Goal: Obtain resource: Download file/media

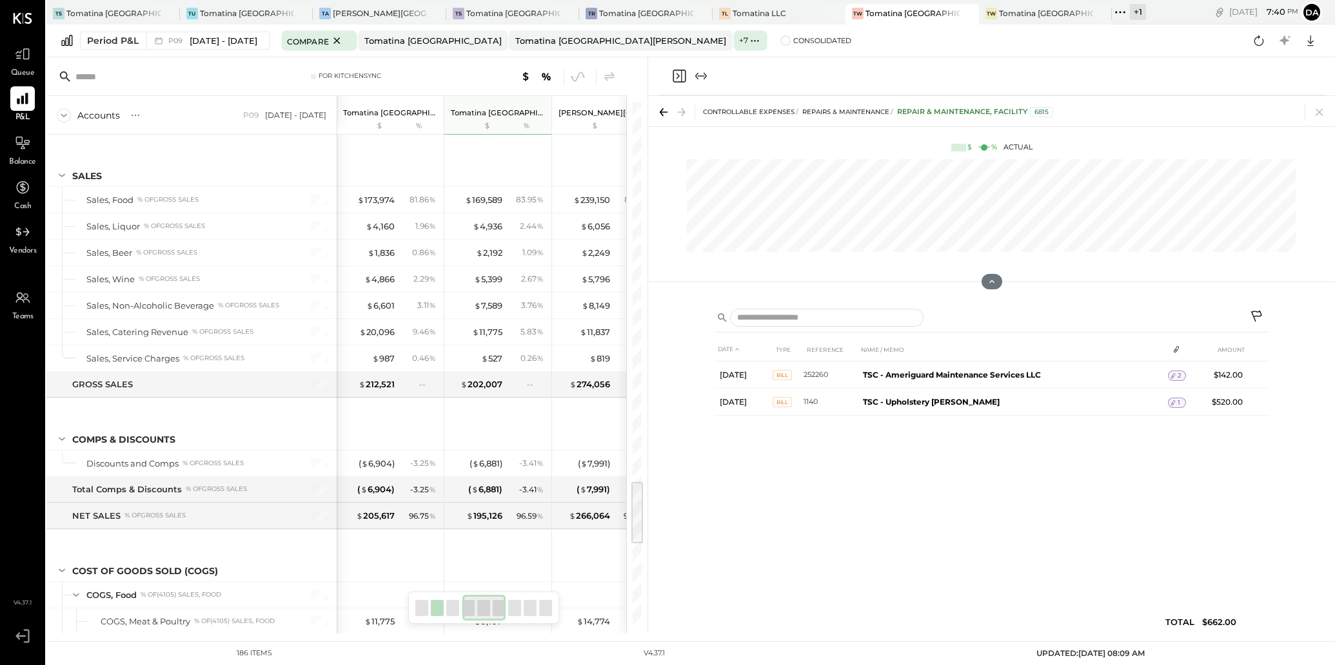
scroll to position [3092, 0]
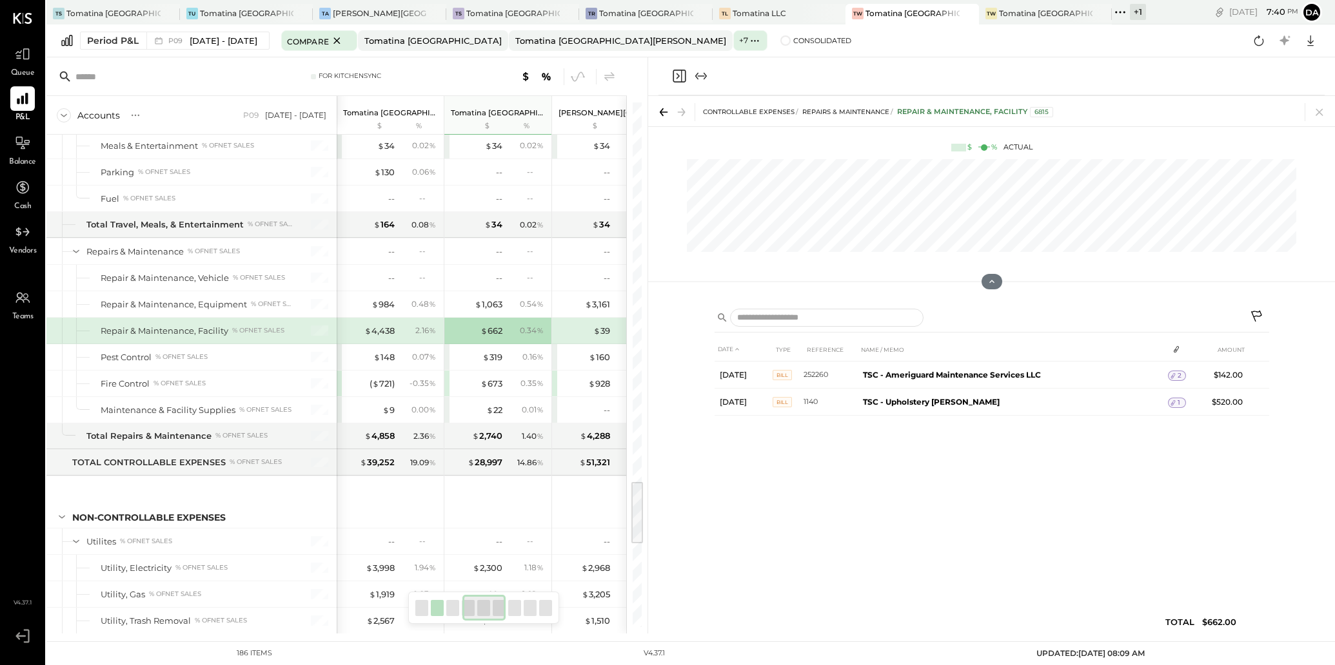
click at [674, 75] on icon "Close panel" at bounding box center [678, 76] width 13 height 13
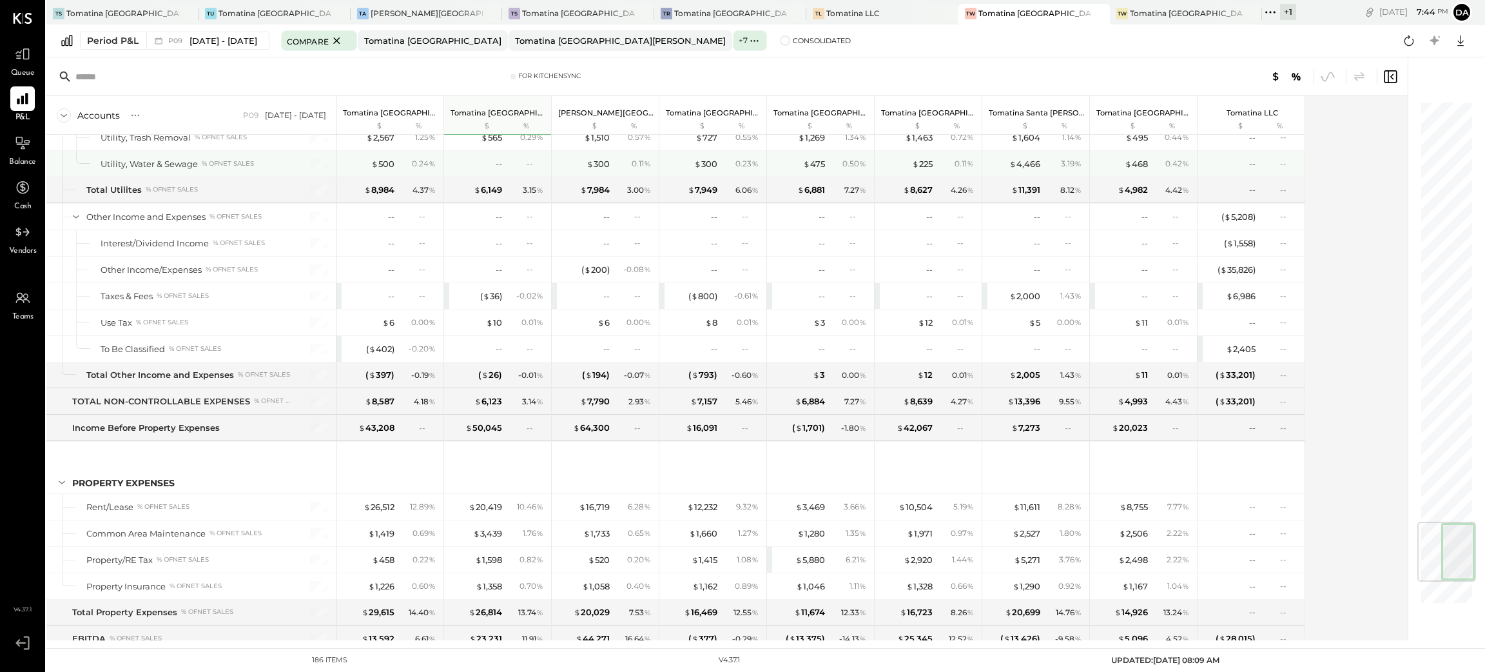
scroll to position [2651, 0]
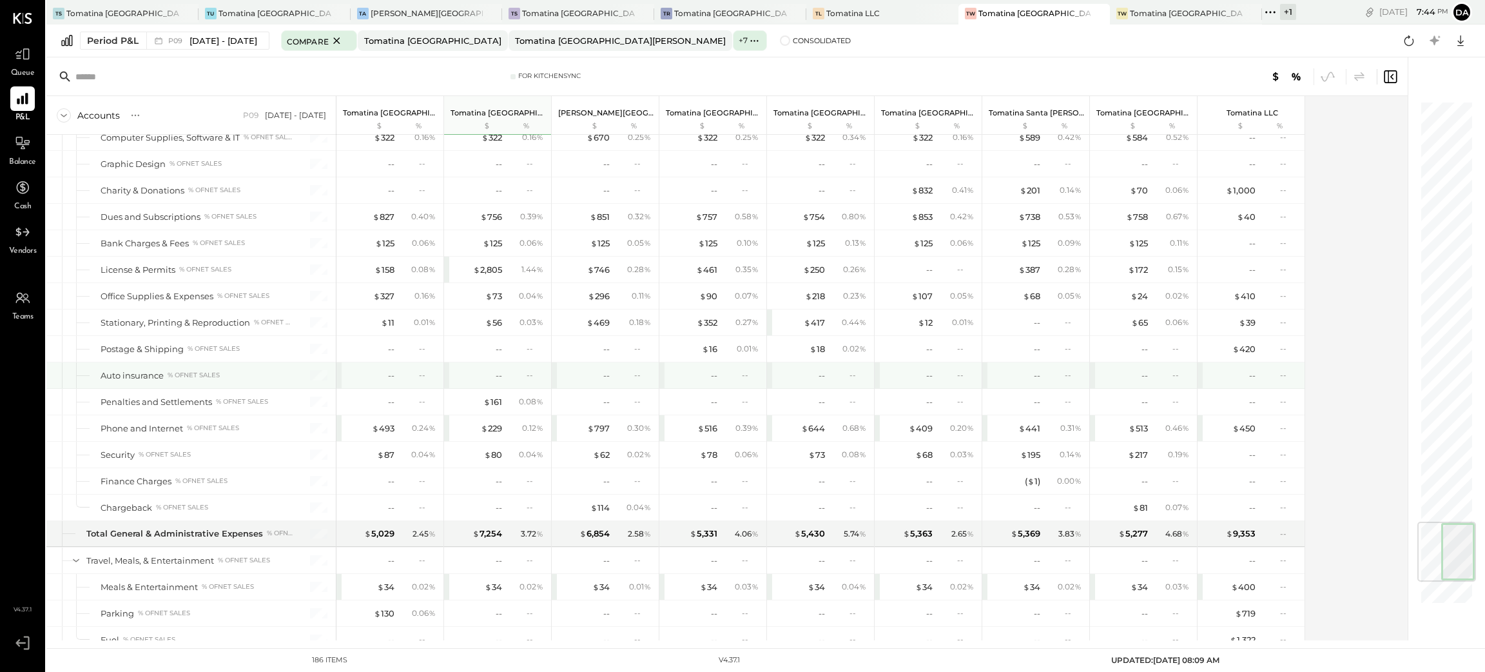
click at [1251, 382] on div "--" at bounding box center [1253, 375] width 6 height 12
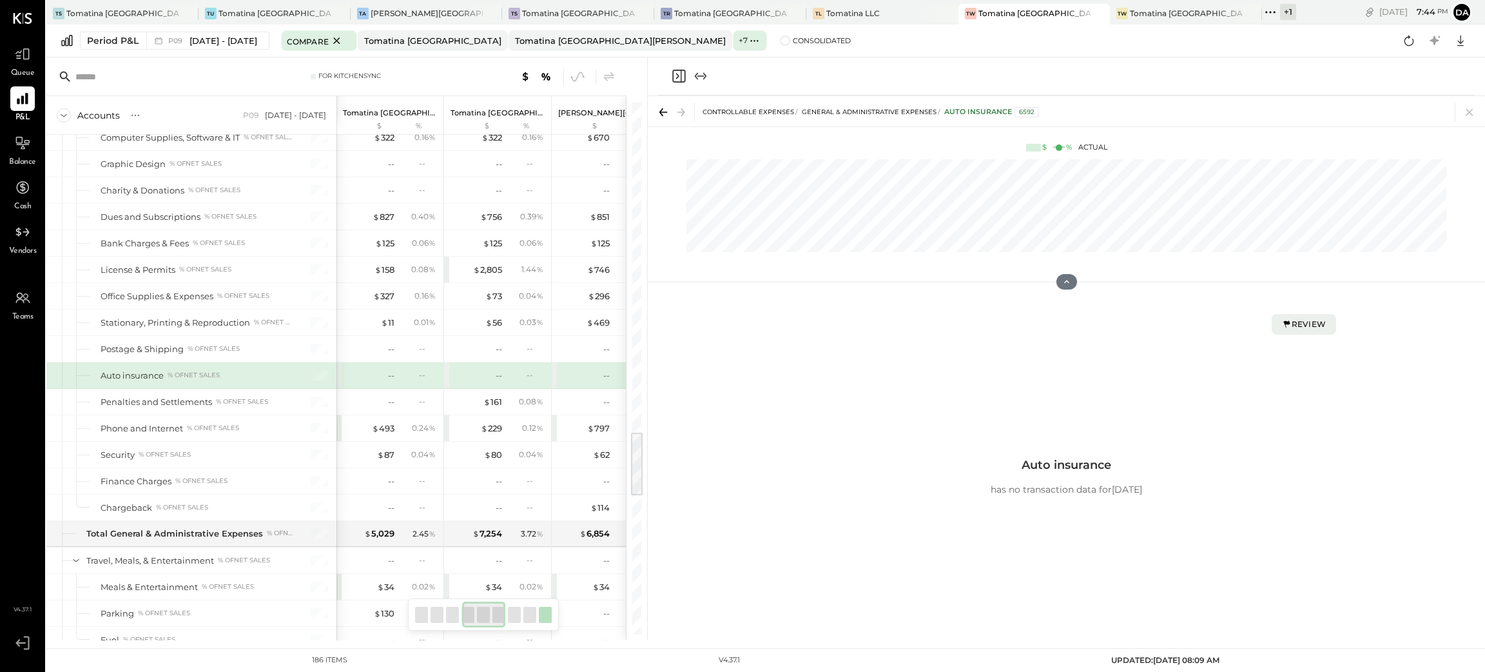
click at [1284, 319] on icon at bounding box center [1287, 324] width 10 height 10
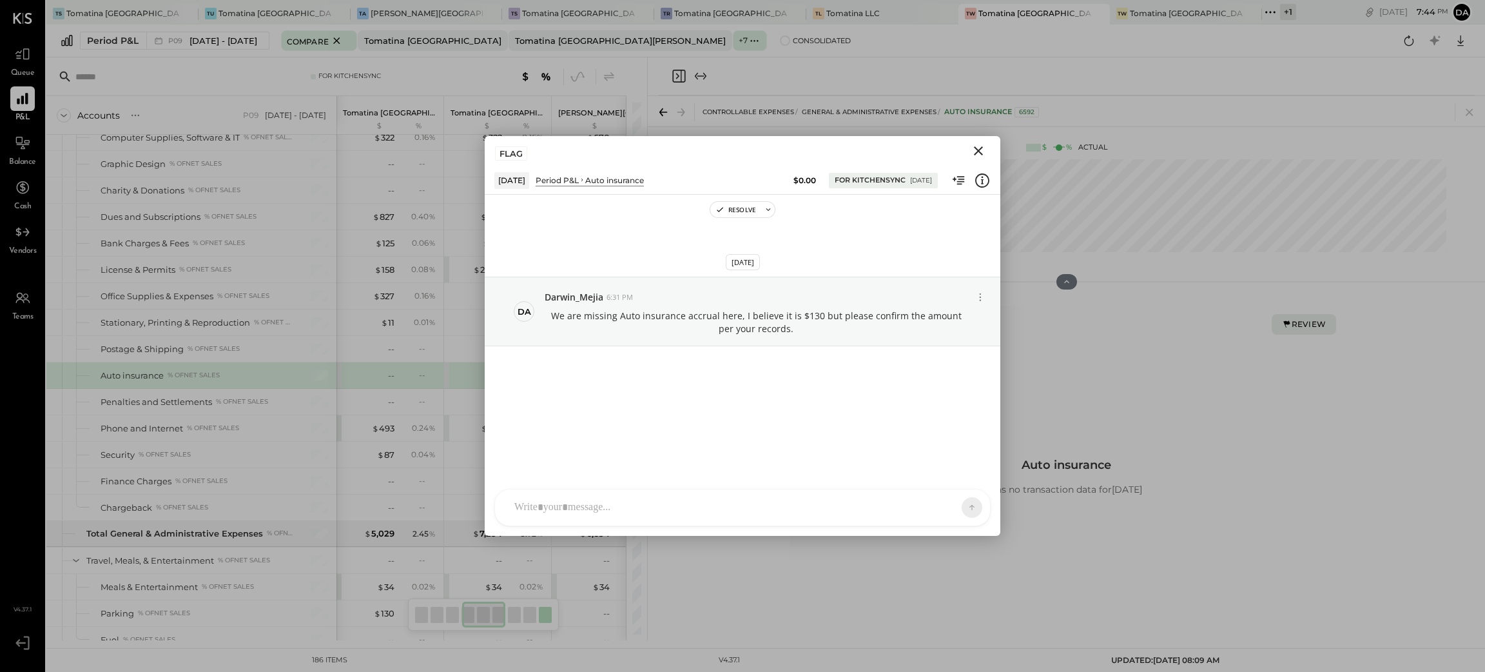
click at [975, 160] on div "FLAG" at bounding box center [743, 151] width 516 height 30
click at [974, 142] on button "Close" at bounding box center [978, 150] width 23 height 17
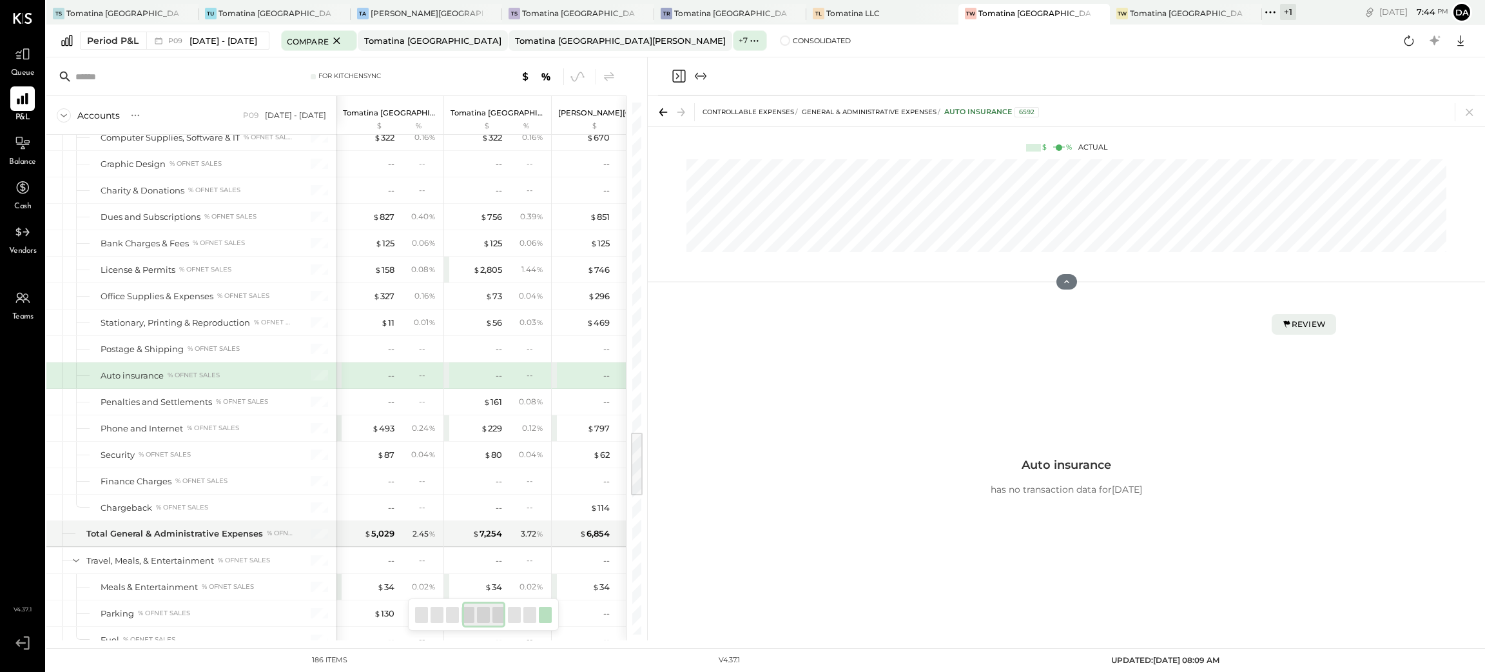
click at [684, 79] on icon "Close panel" at bounding box center [678, 75] width 15 height 15
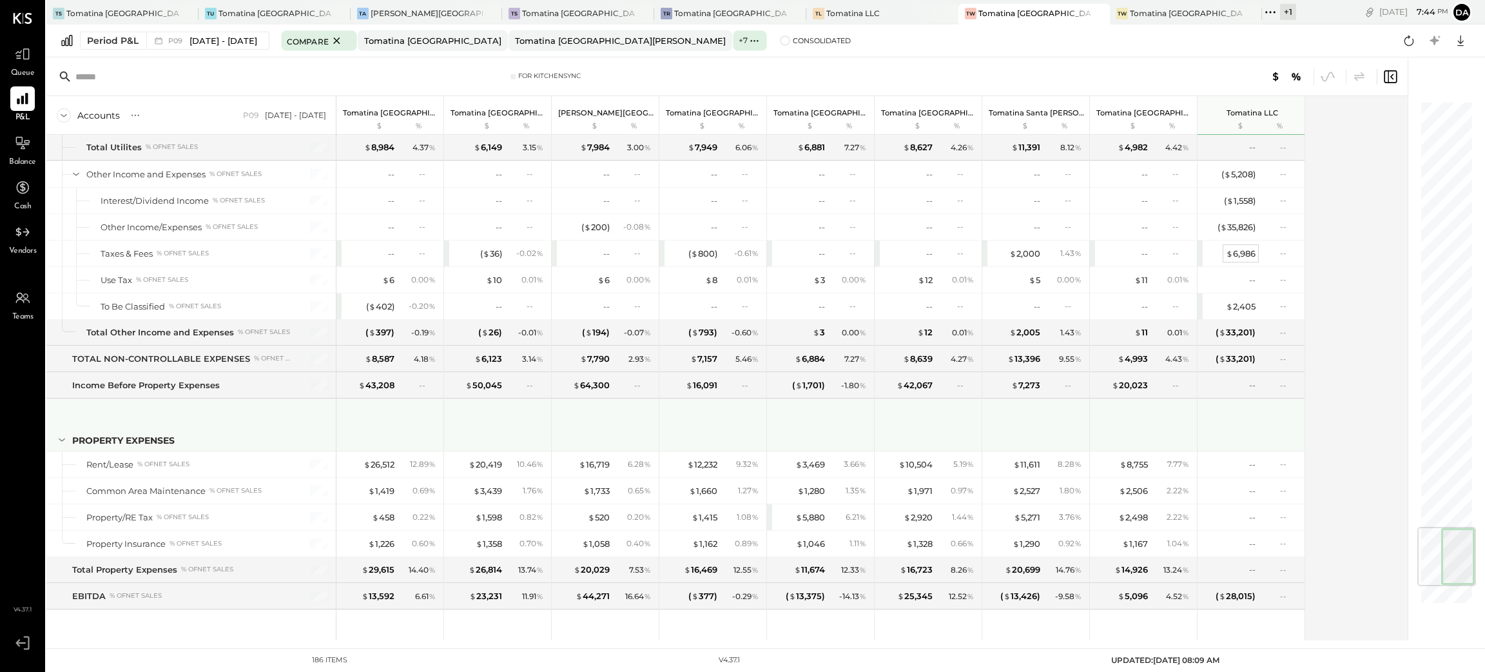
scroll to position [3769, 0]
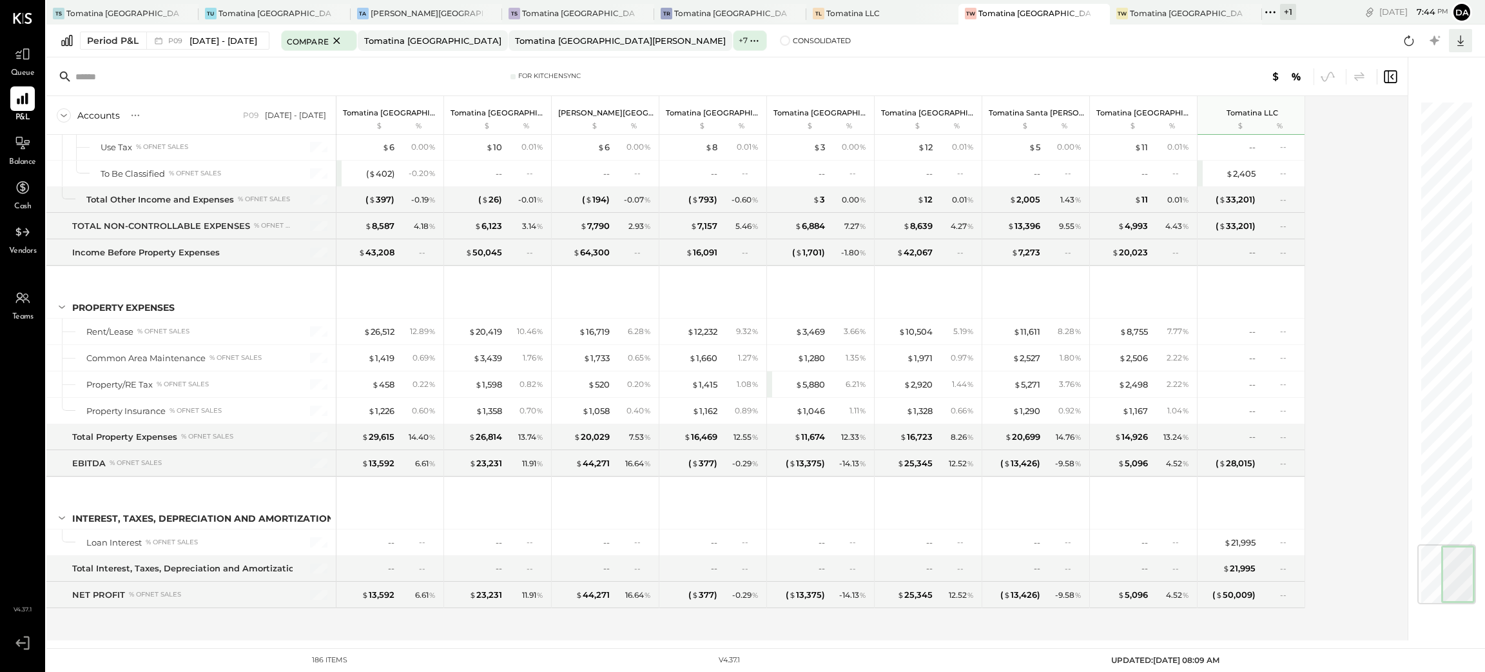
click at [1334, 39] on icon at bounding box center [1461, 40] width 17 height 17
click at [1334, 108] on div "Excel" at bounding box center [1420, 116] width 103 height 27
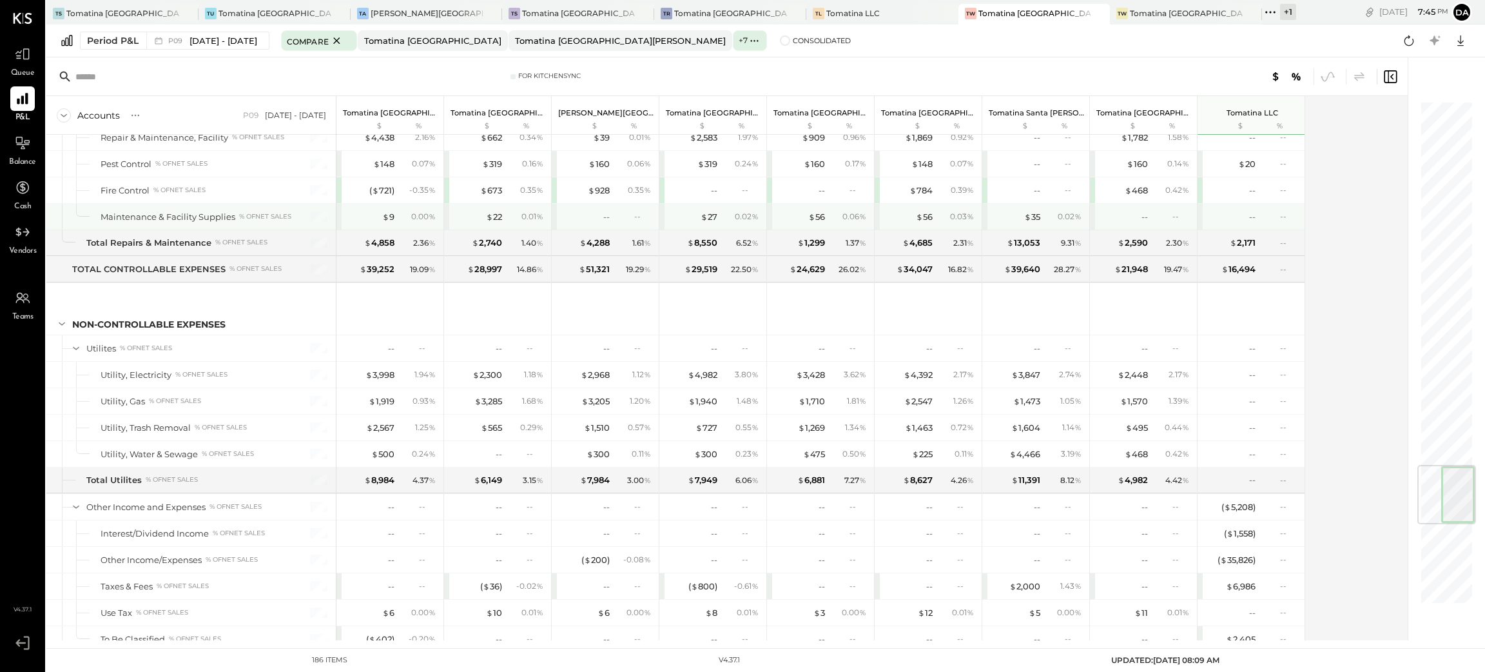
scroll to position [3092, 0]
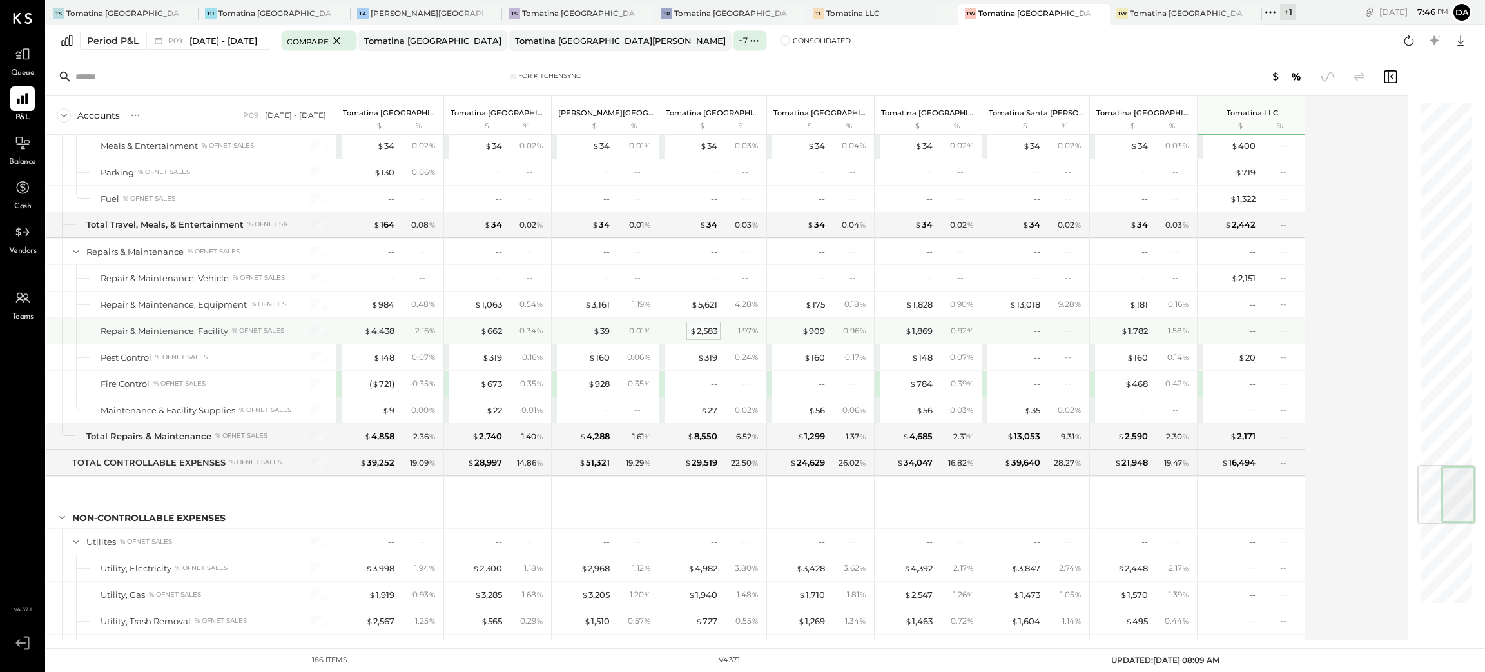
click at [707, 337] on div "$ 2,583" at bounding box center [704, 331] width 28 height 12
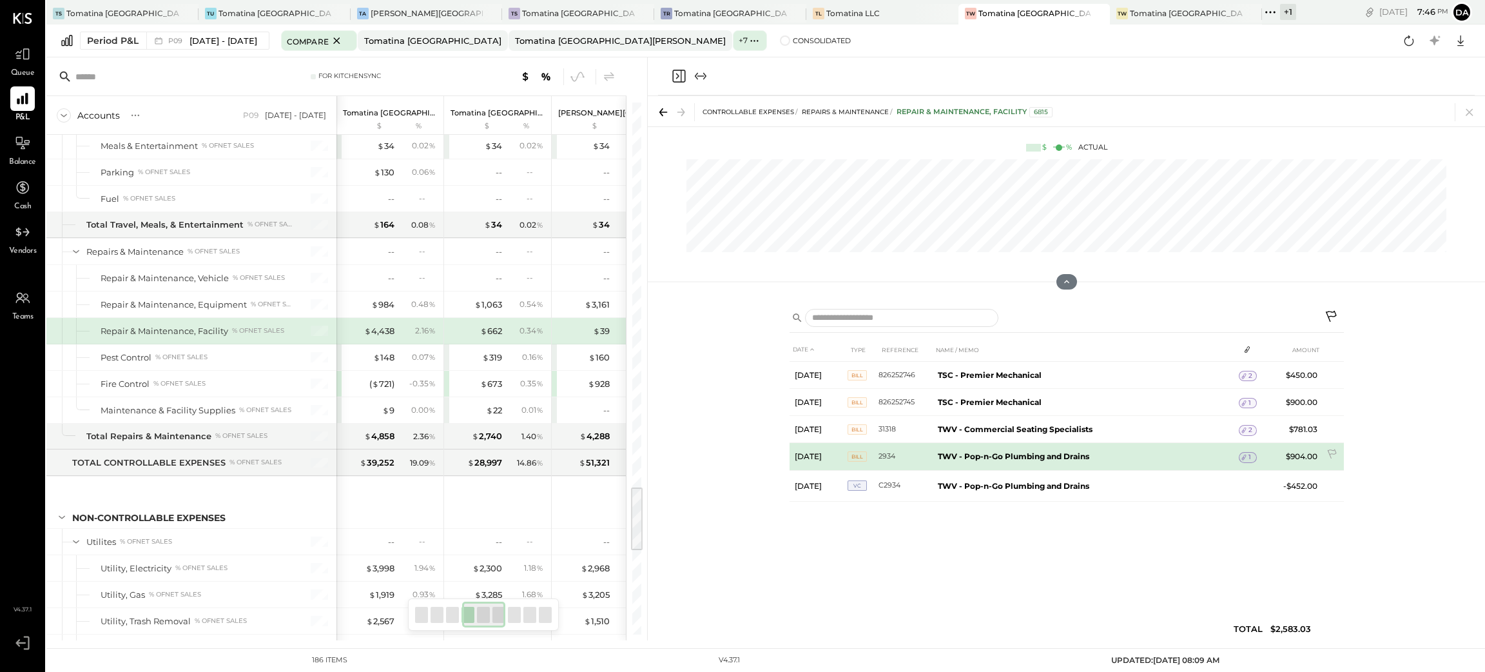
click at [1247, 458] on icon at bounding box center [1244, 457] width 9 height 9
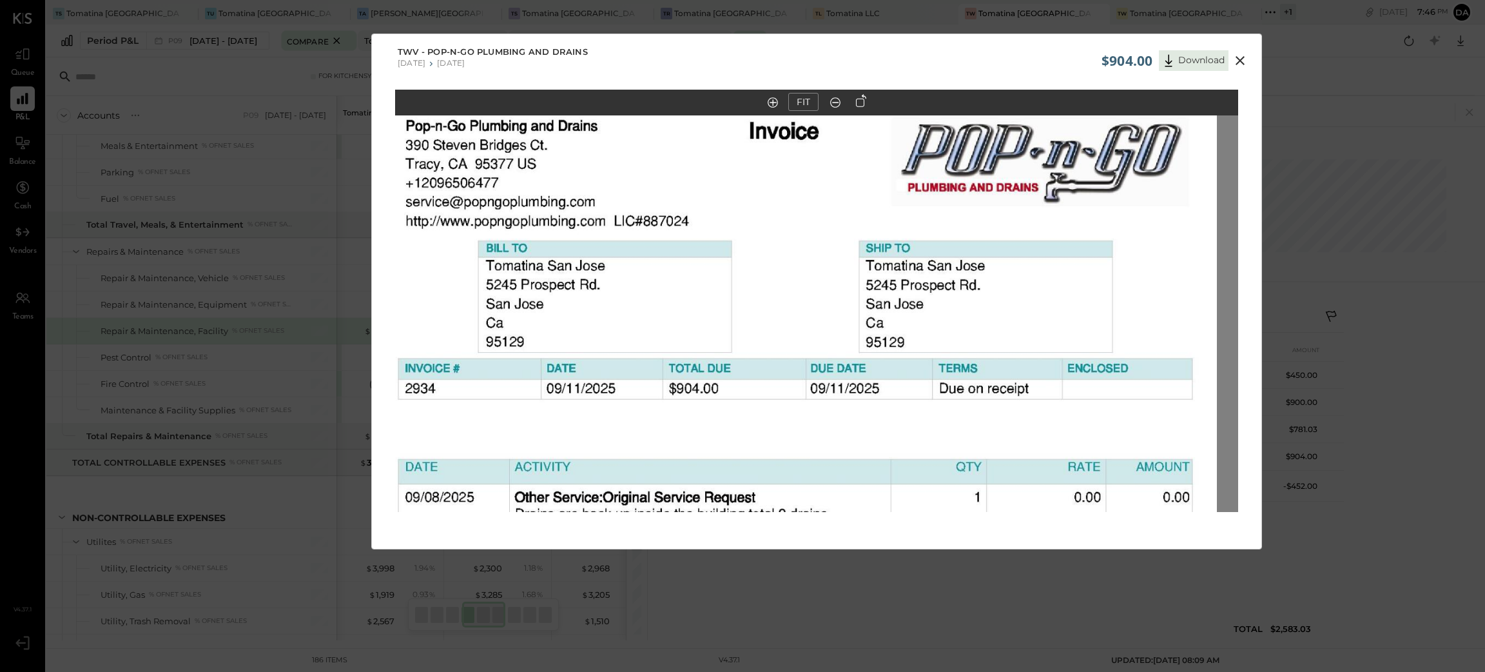
drag, startPoint x: 977, startPoint y: 189, endPoint x: 1093, endPoint y: 412, distance: 251.2
click at [962, 524] on div "FIT" at bounding box center [817, 325] width 890 height 471
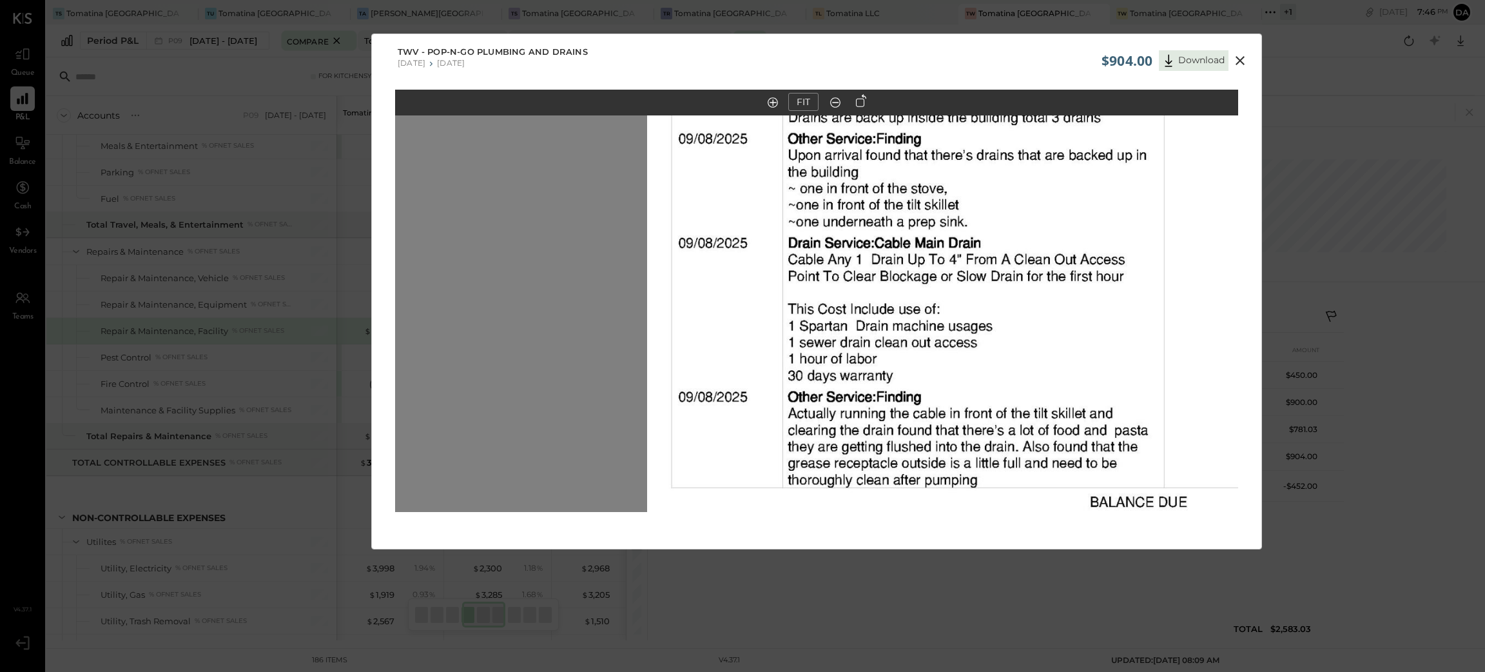
click at [1229, 57] on button at bounding box center [1240, 60] width 23 height 17
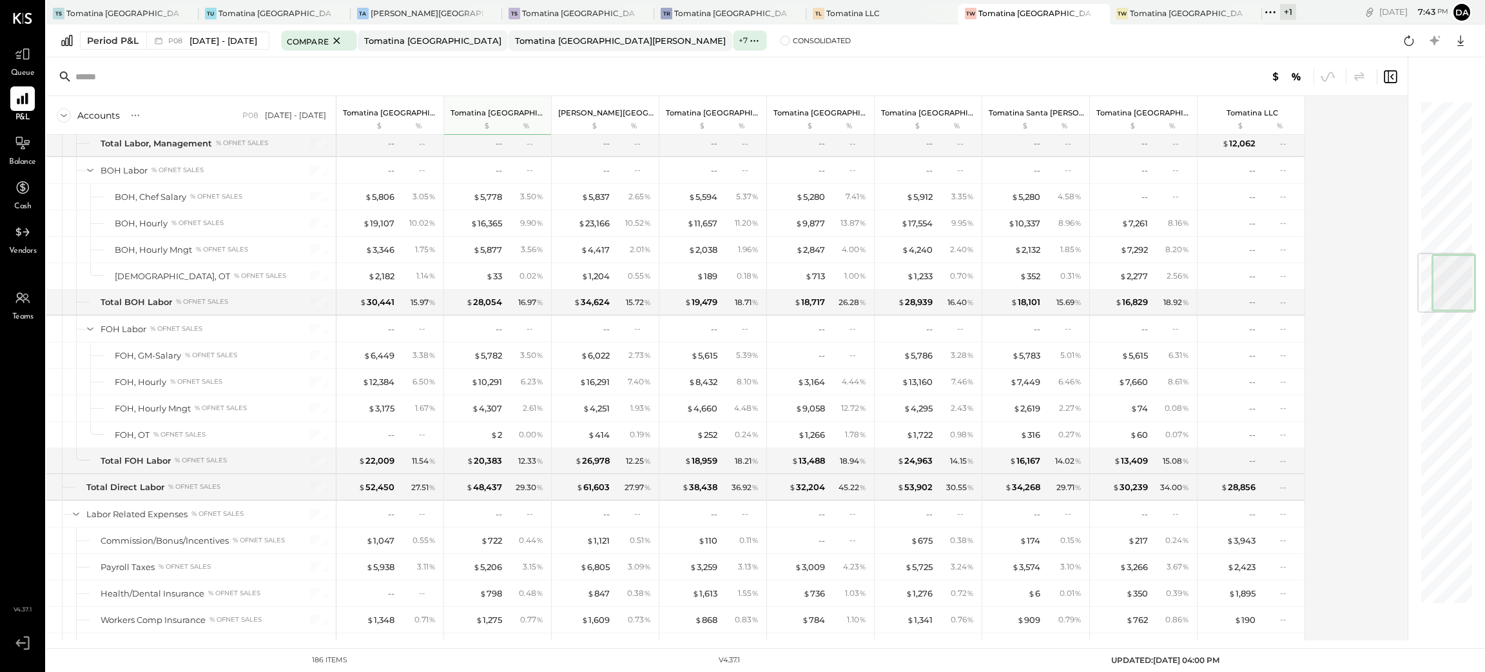
scroll to position [2651, 0]
